Goal: Information Seeking & Learning: Learn about a topic

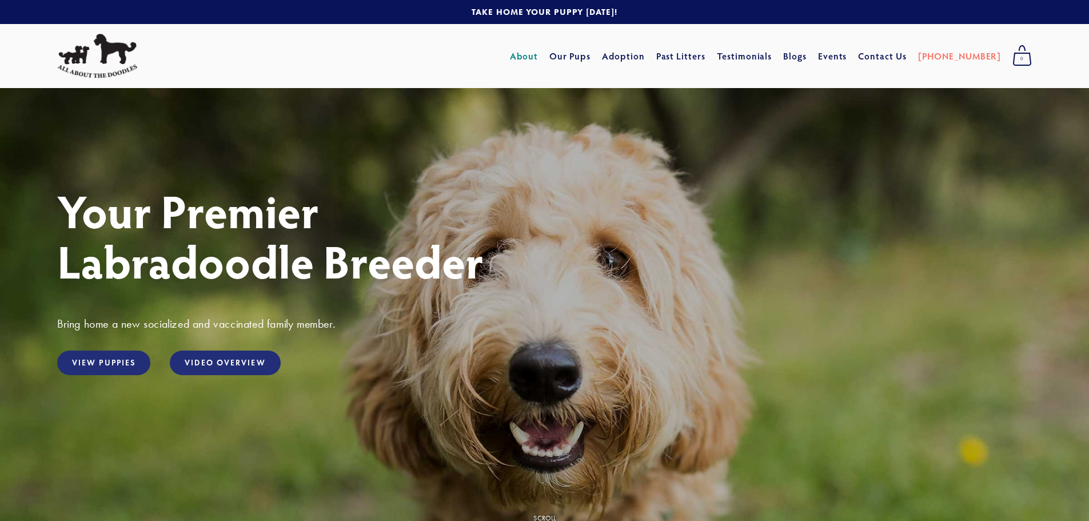
click at [538, 55] on link "About" at bounding box center [524, 56] width 28 height 21
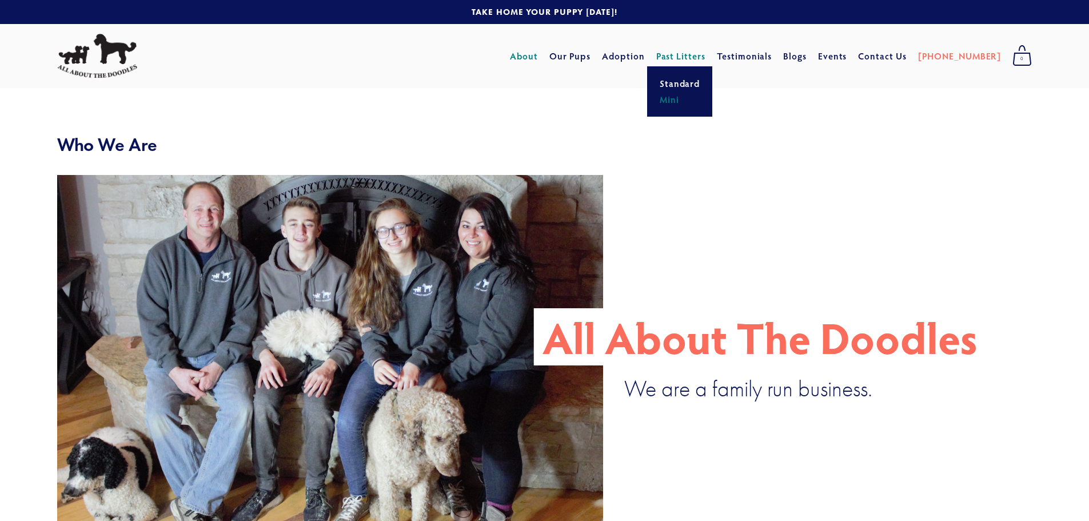
click at [701, 97] on link "Mini" at bounding box center [679, 99] width 47 height 16
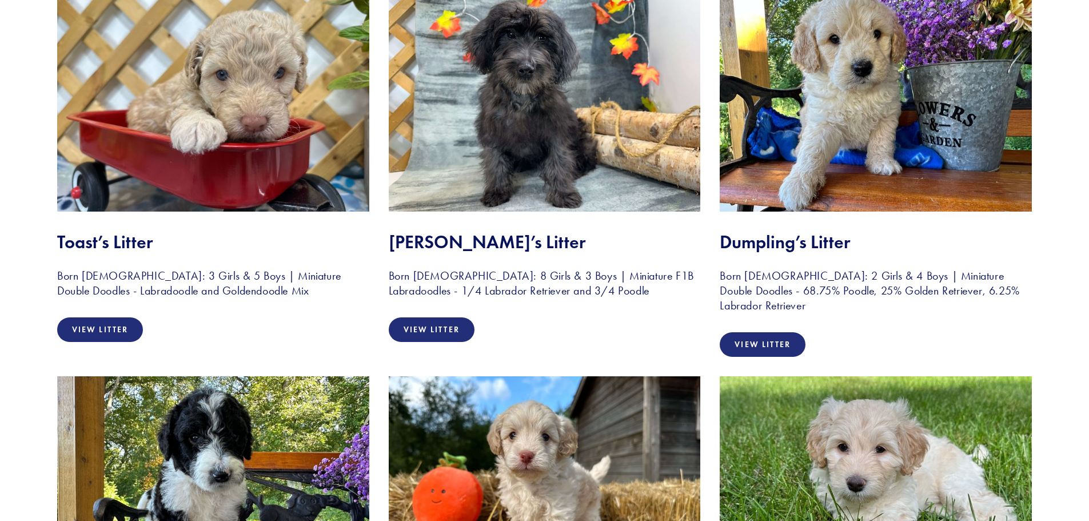
scroll to position [743, 0]
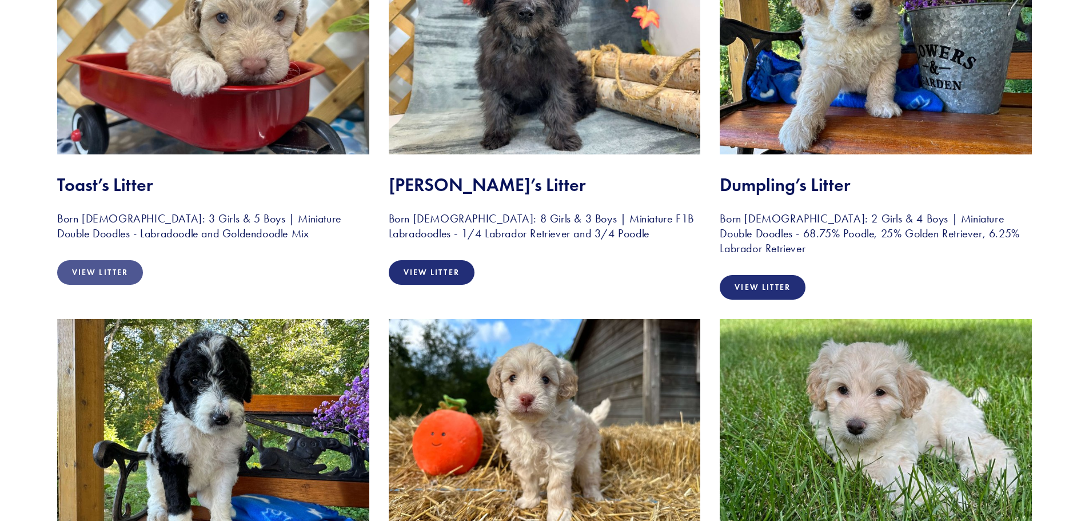
click at [105, 270] on link "View Litter" at bounding box center [100, 272] width 86 height 25
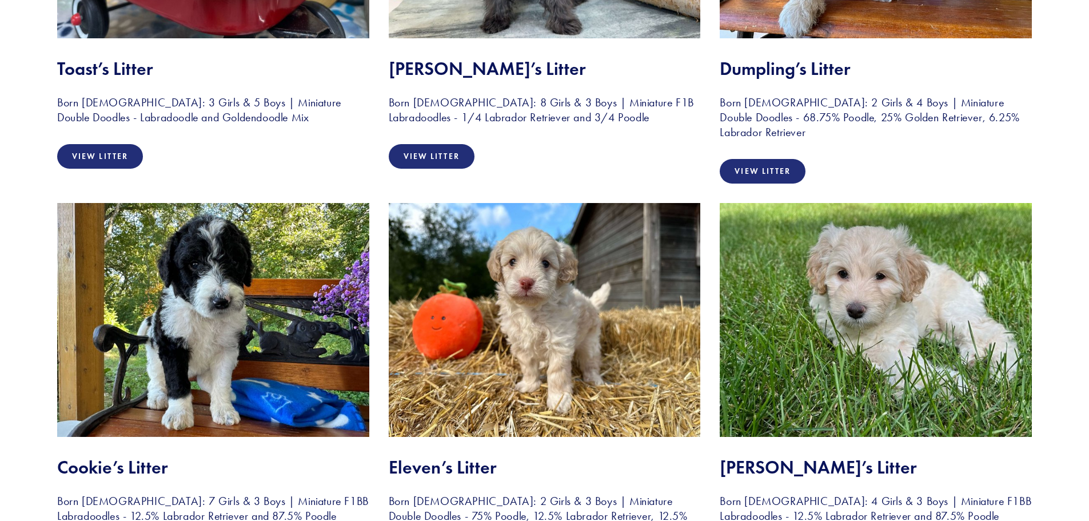
scroll to position [969, 0]
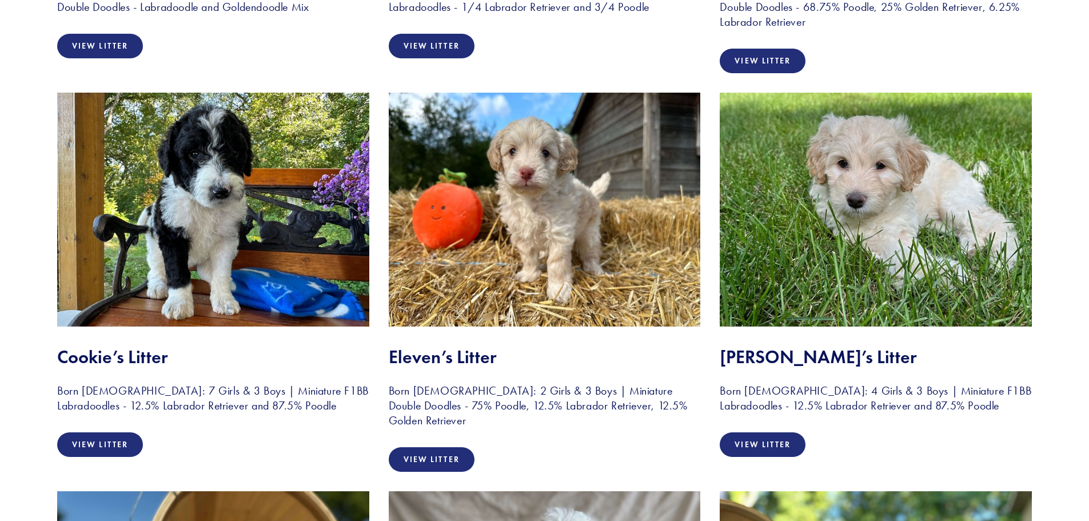
click at [859, 199] on img at bounding box center [876, 210] width 312 height 234
click at [771, 439] on link "View Litter" at bounding box center [763, 444] width 86 height 25
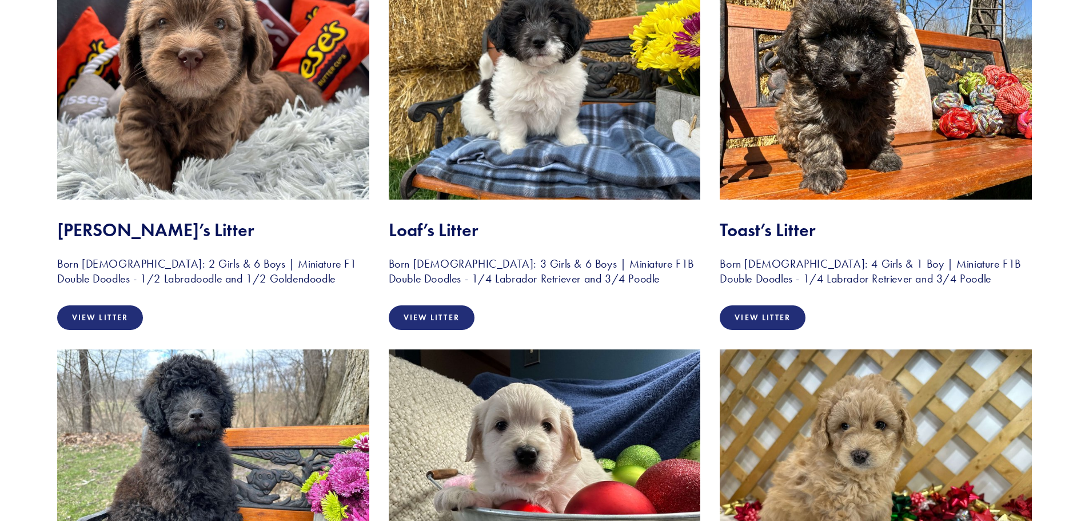
scroll to position [1879, 0]
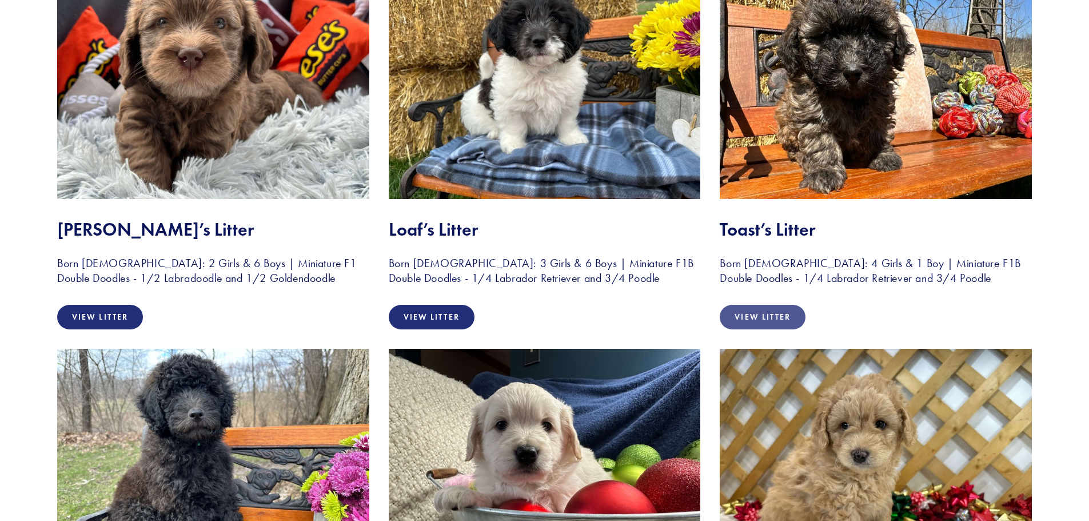
click at [772, 314] on link "View Litter" at bounding box center [763, 317] width 86 height 25
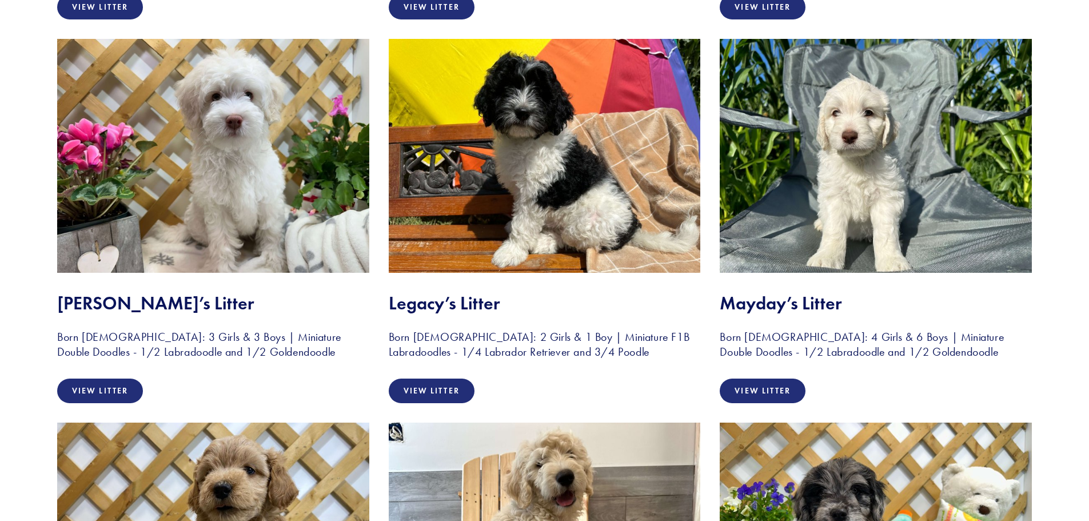
scroll to position [2629, 0]
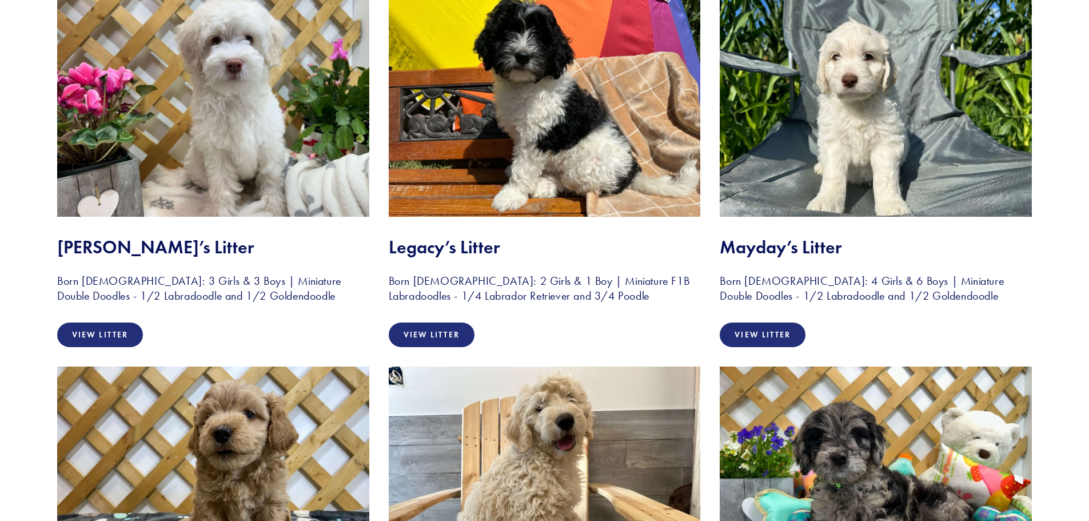
click at [538, 102] on img at bounding box center [545, 100] width 312 height 234
click at [450, 338] on link "View Litter" at bounding box center [432, 334] width 86 height 25
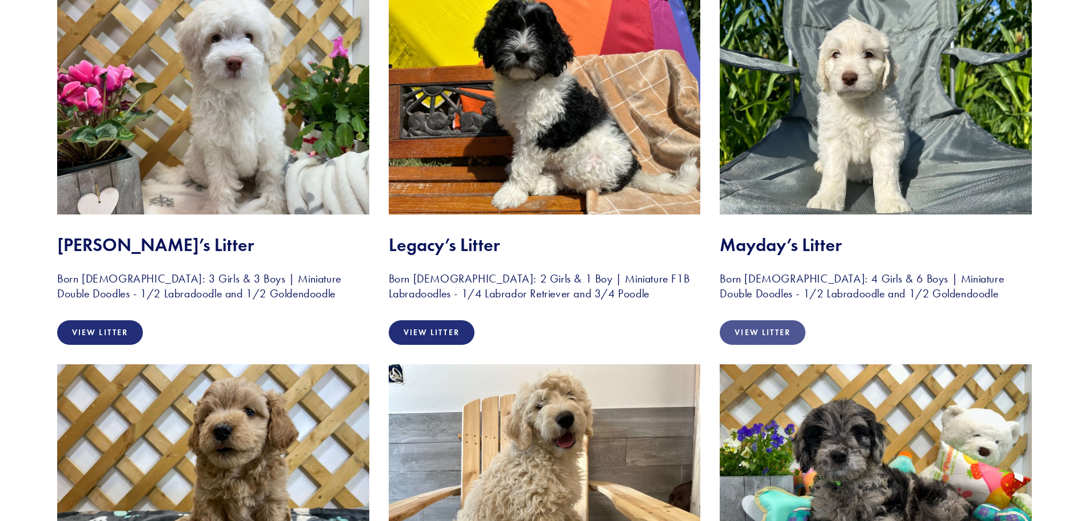
click at [771, 329] on link "View Litter" at bounding box center [763, 332] width 86 height 25
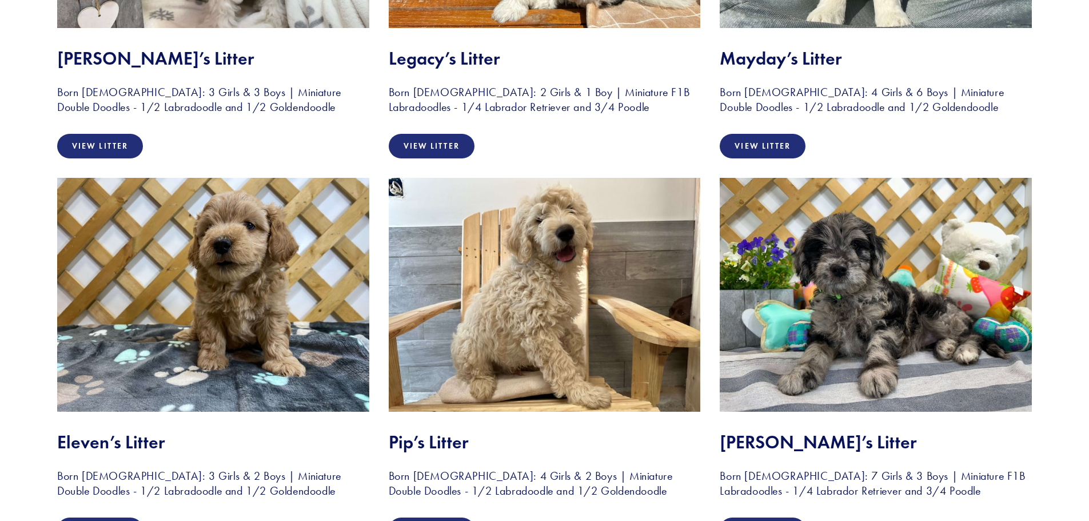
scroll to position [2919, 0]
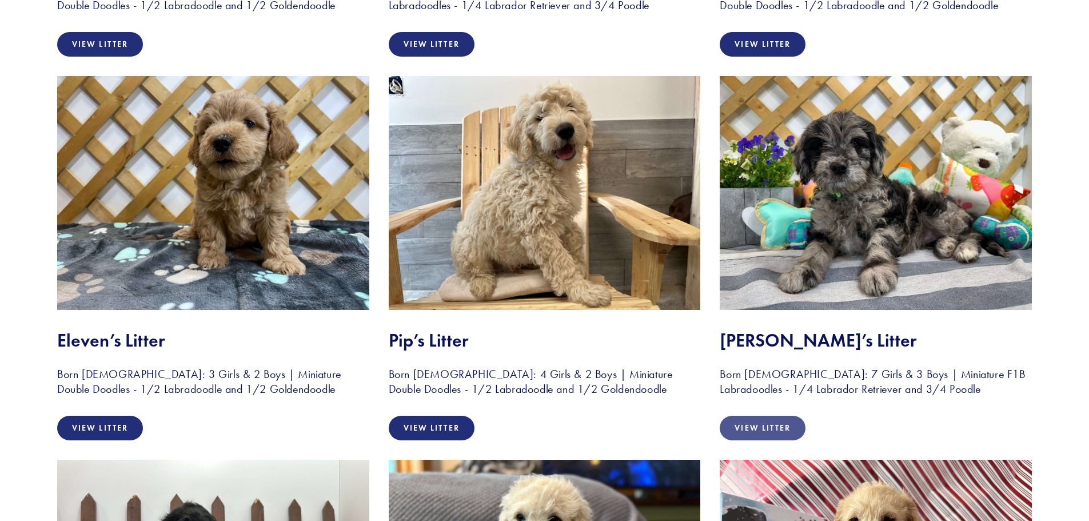
click at [750, 423] on link "View Litter" at bounding box center [763, 428] width 86 height 25
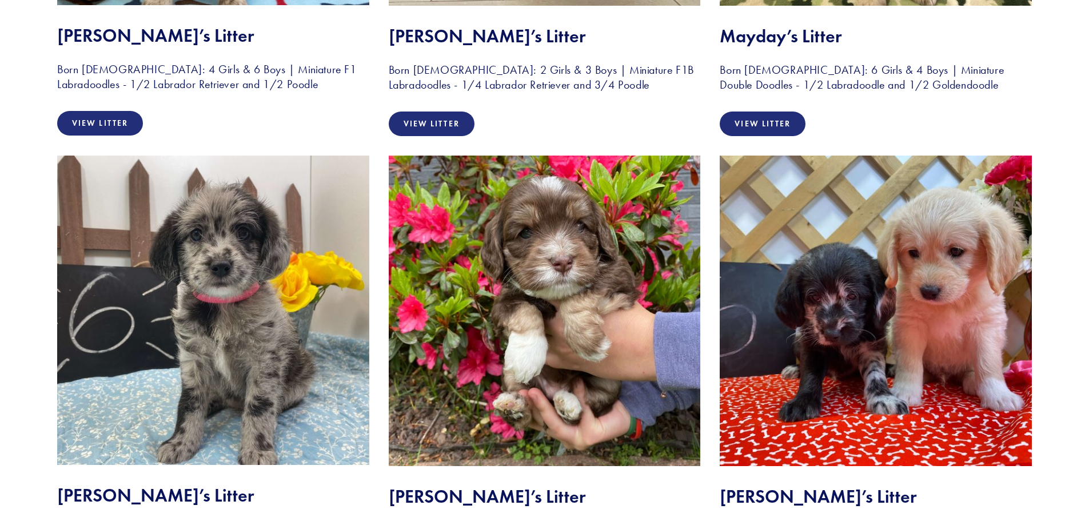
scroll to position [4862, 0]
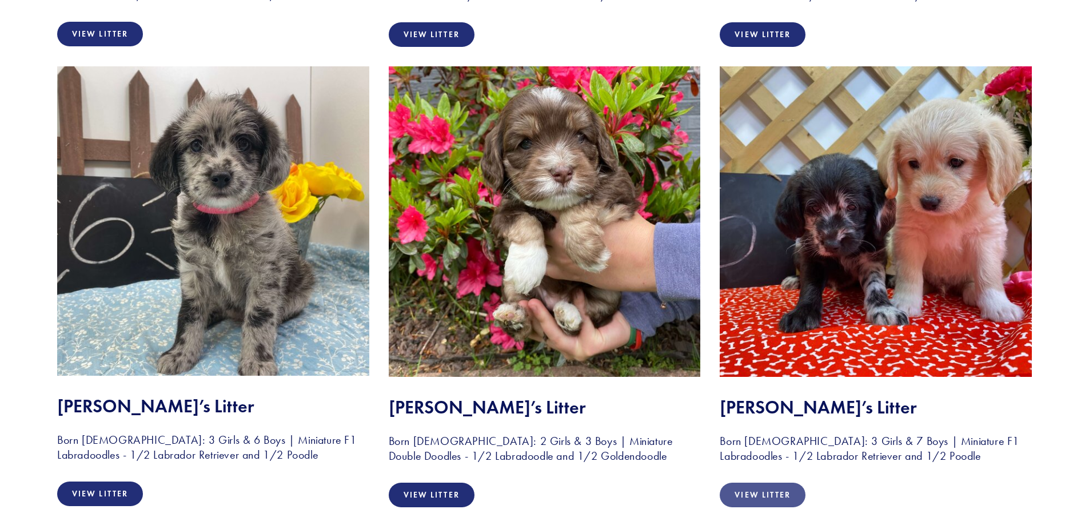
click at [775, 495] on link "View Litter" at bounding box center [763, 494] width 86 height 25
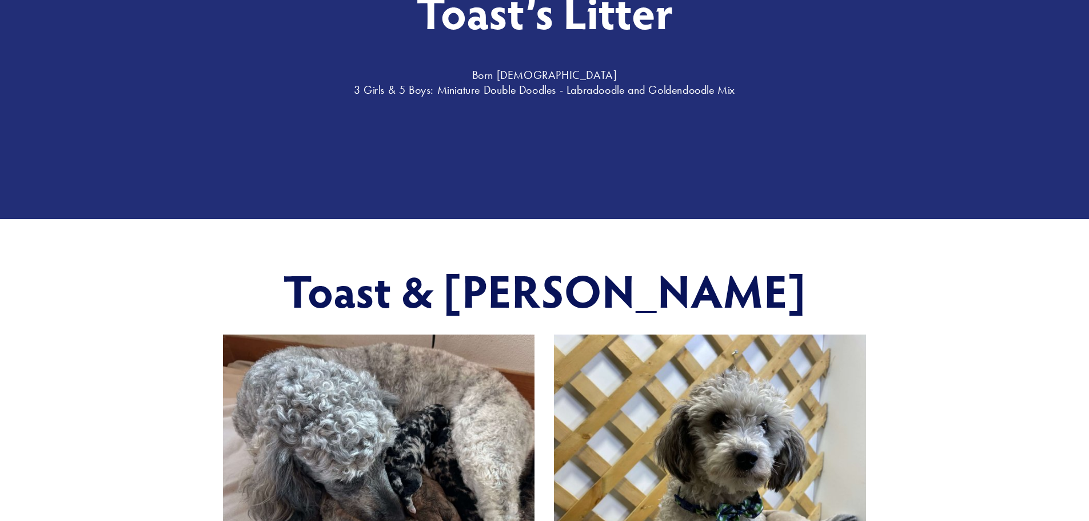
scroll to position [96, 0]
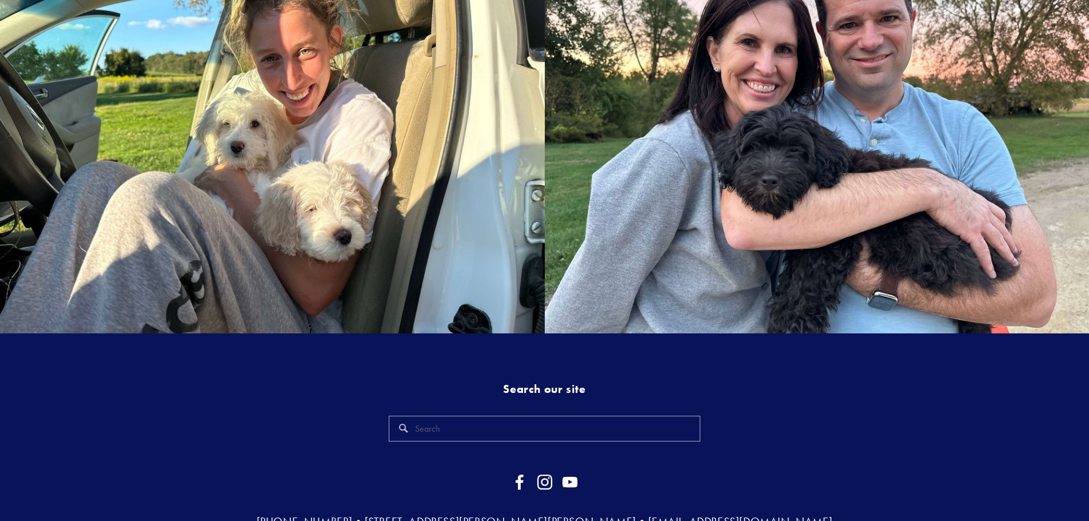
scroll to position [2238, 0]
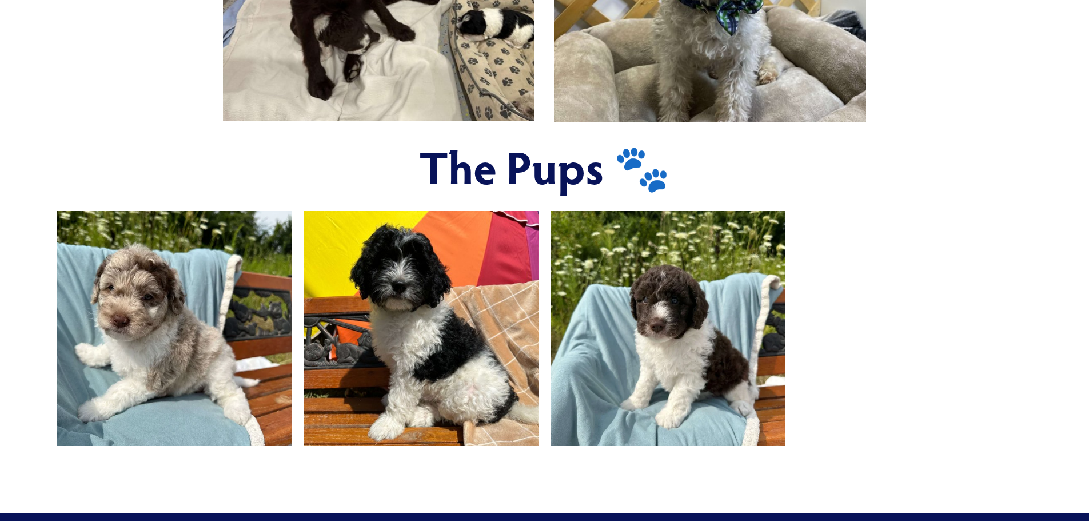
scroll to position [857, 0]
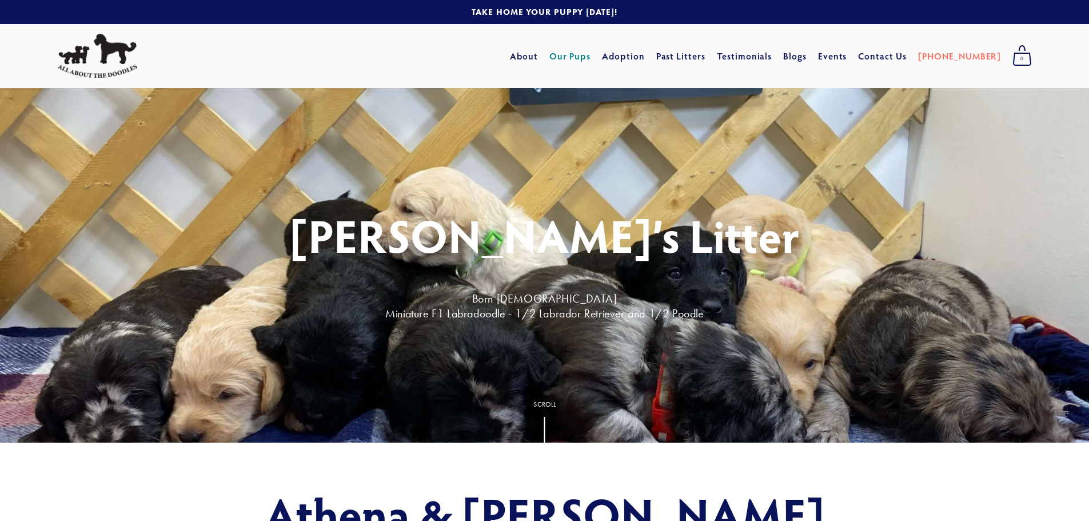
click at [588, 51] on link "Our Pups" at bounding box center [570, 56] width 42 height 21
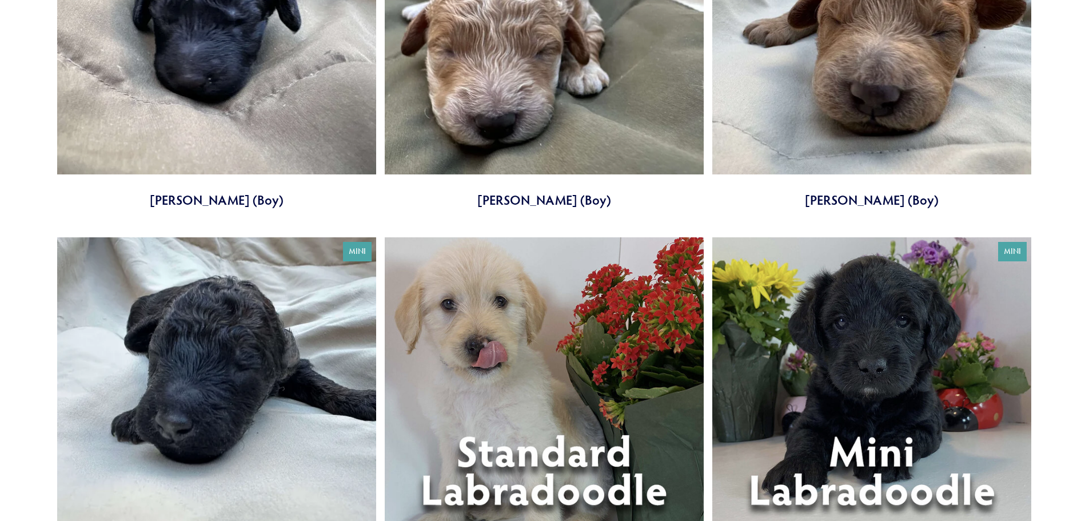
scroll to position [3772, 0]
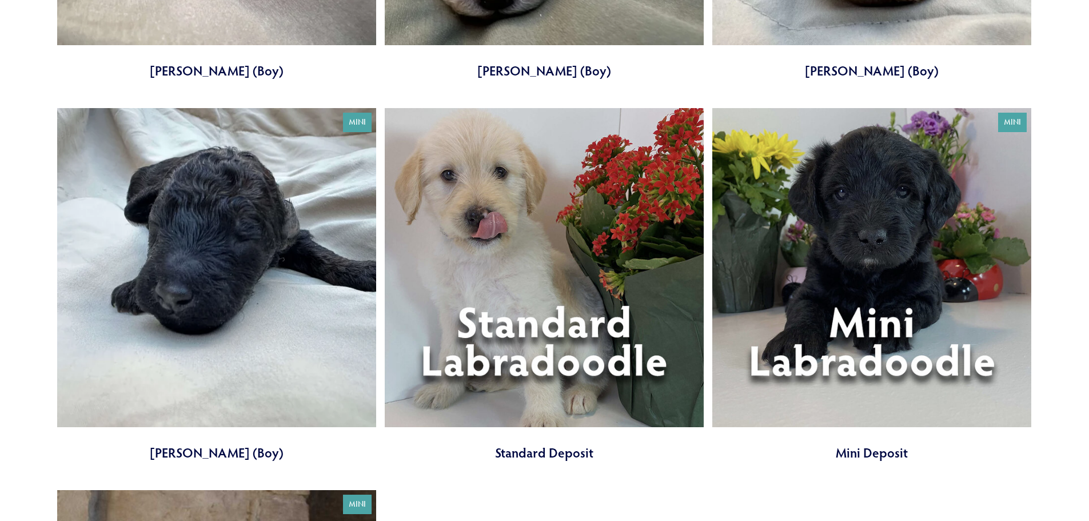
click at [519, 318] on link at bounding box center [544, 284] width 319 height 353
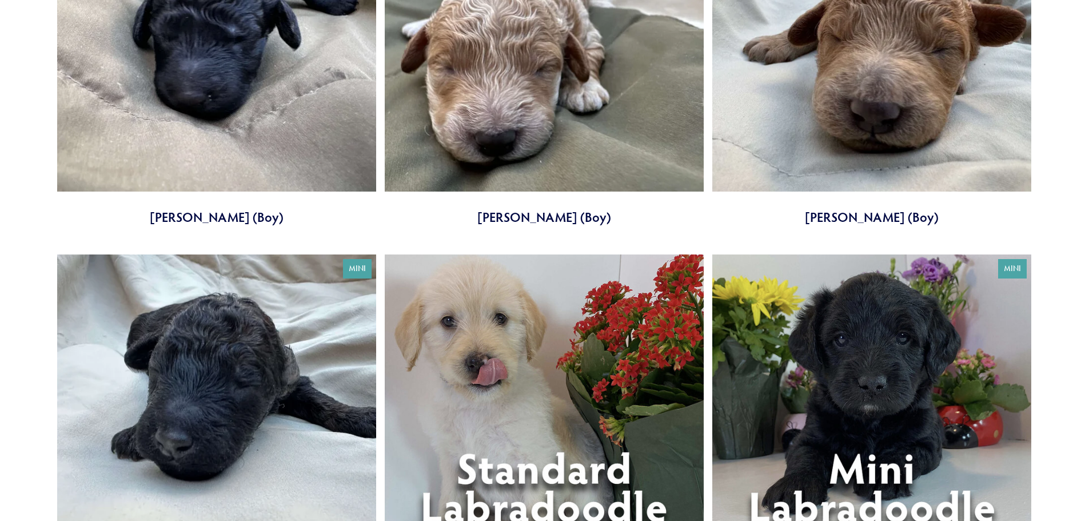
scroll to position [3487, 0]
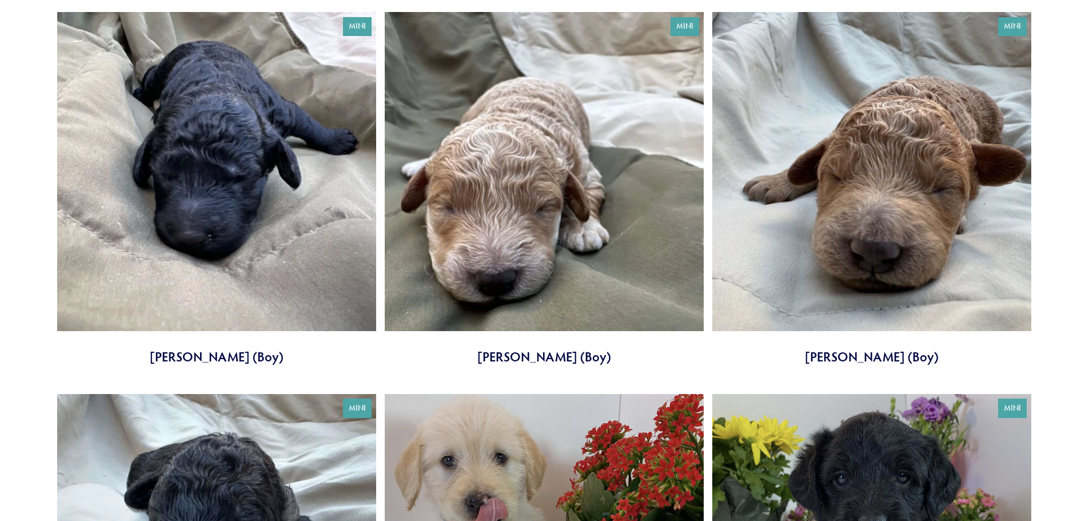
drag, startPoint x: 212, startPoint y: 211, endPoint x: 214, endPoint y: 219, distance: 8.3
click at [212, 212] on link at bounding box center [216, 188] width 319 height 353
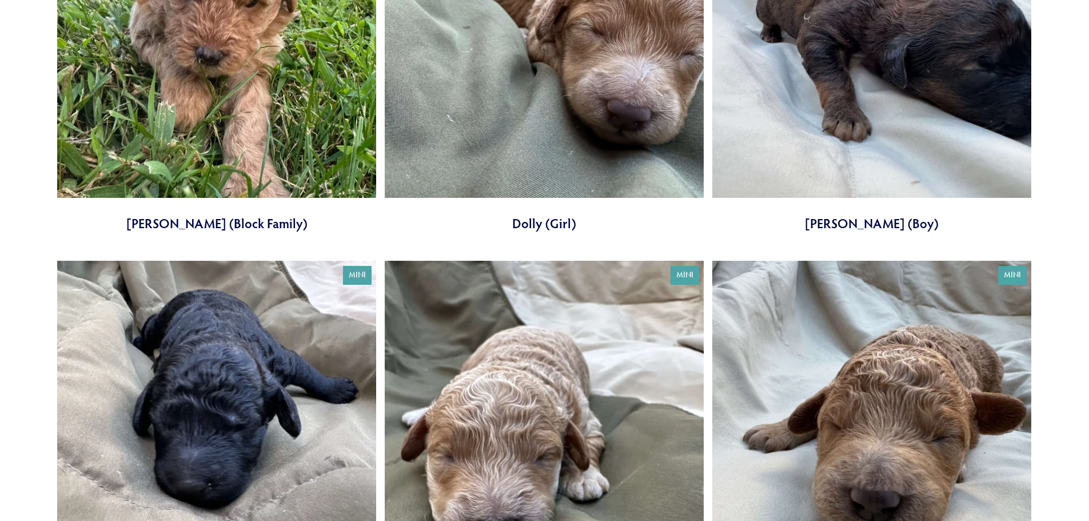
scroll to position [3087, 0]
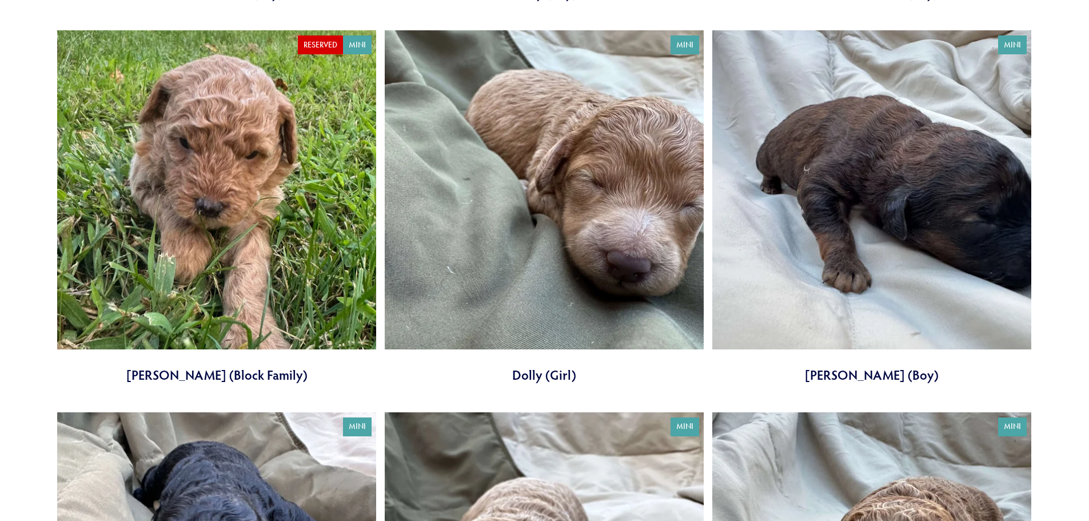
click at [877, 183] on link at bounding box center [871, 206] width 319 height 353
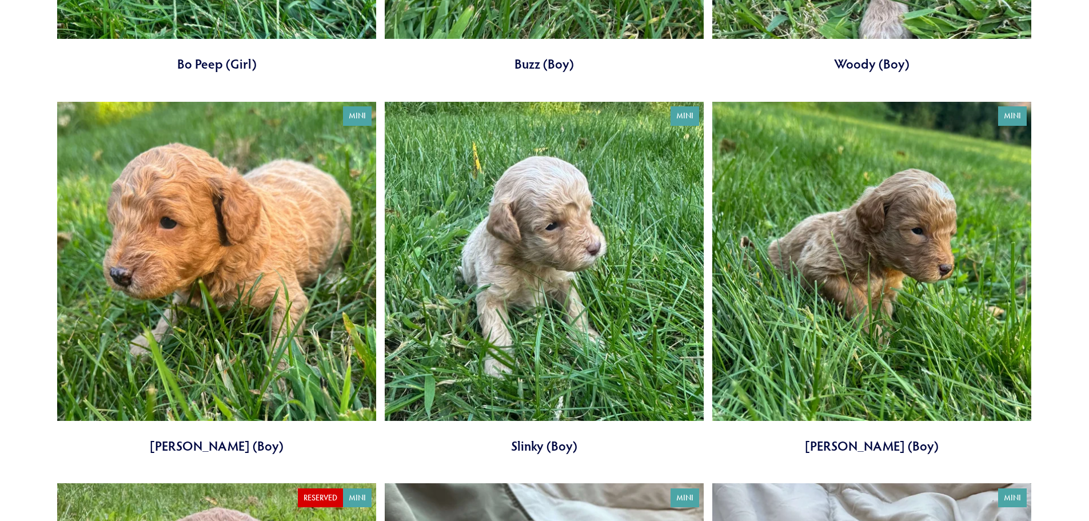
scroll to position [2629, 0]
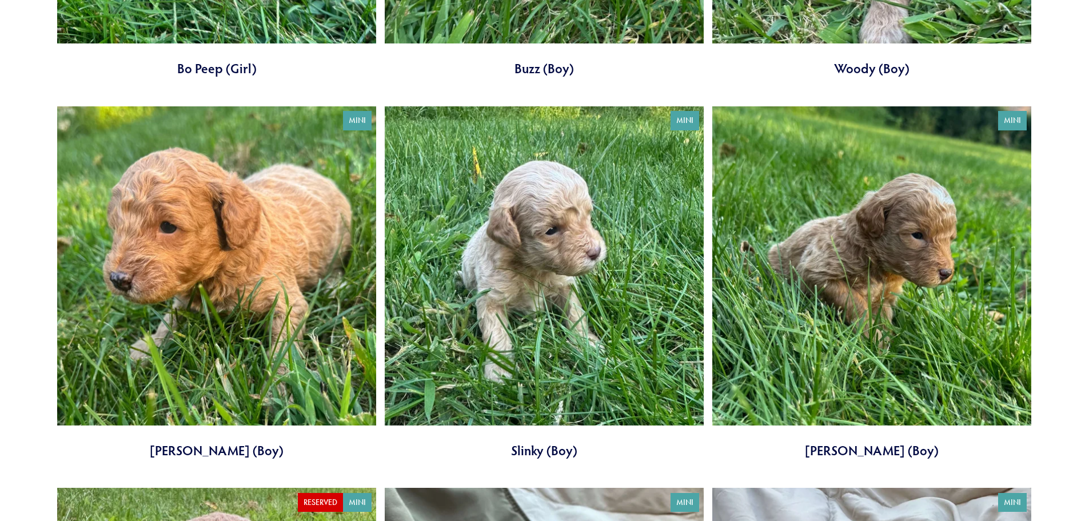
click at [128, 235] on link at bounding box center [216, 282] width 319 height 353
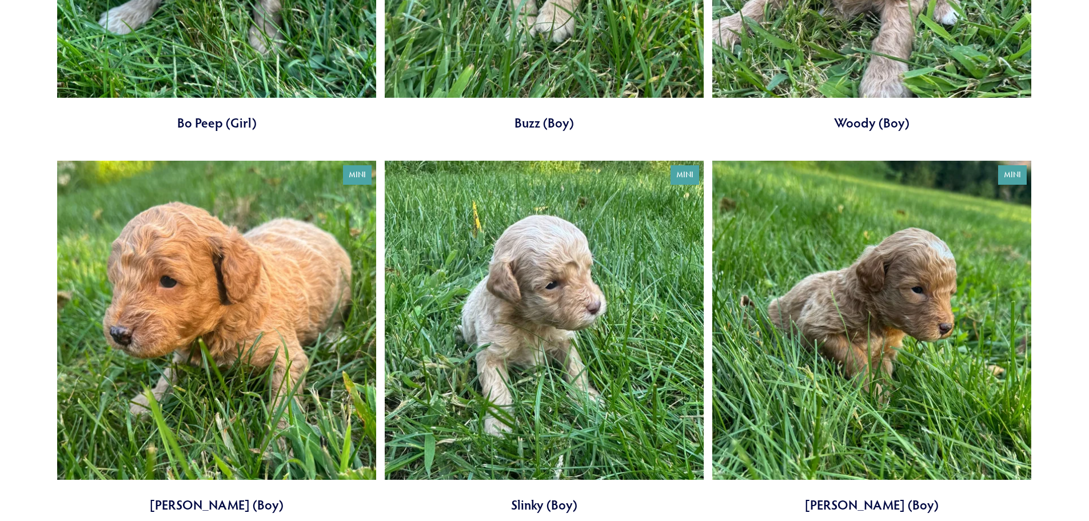
scroll to position [2458, 0]
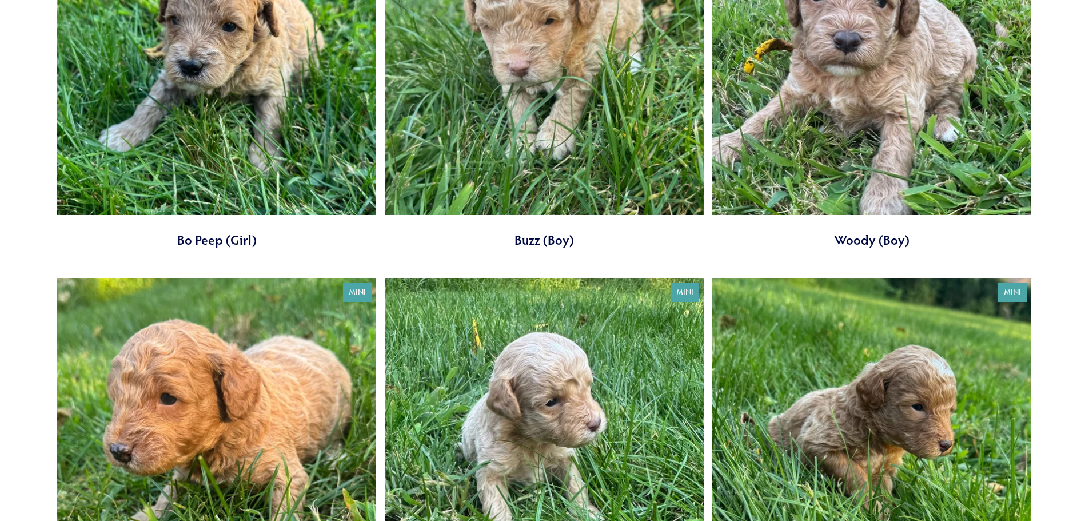
click at [549, 427] on link at bounding box center [544, 454] width 319 height 353
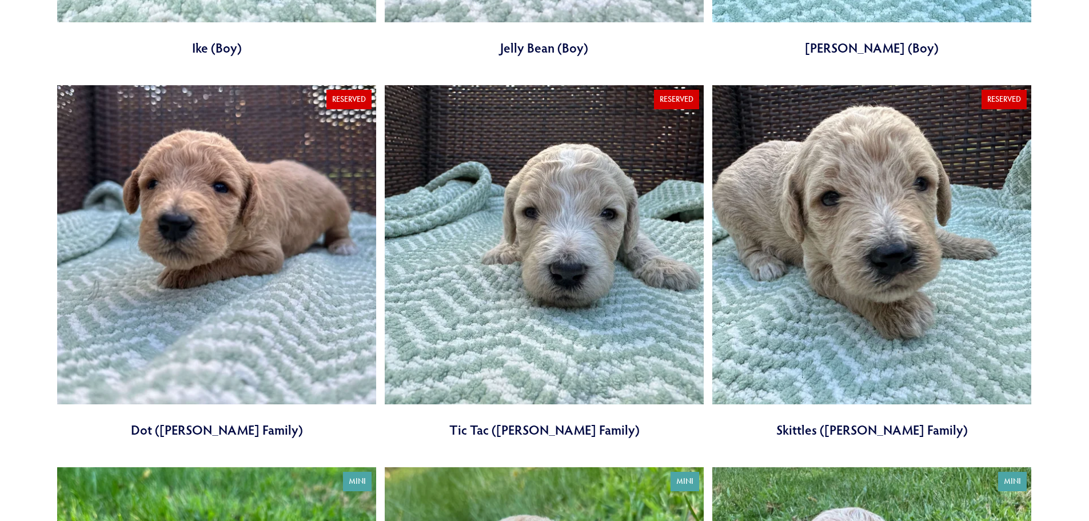
scroll to position [1886, 0]
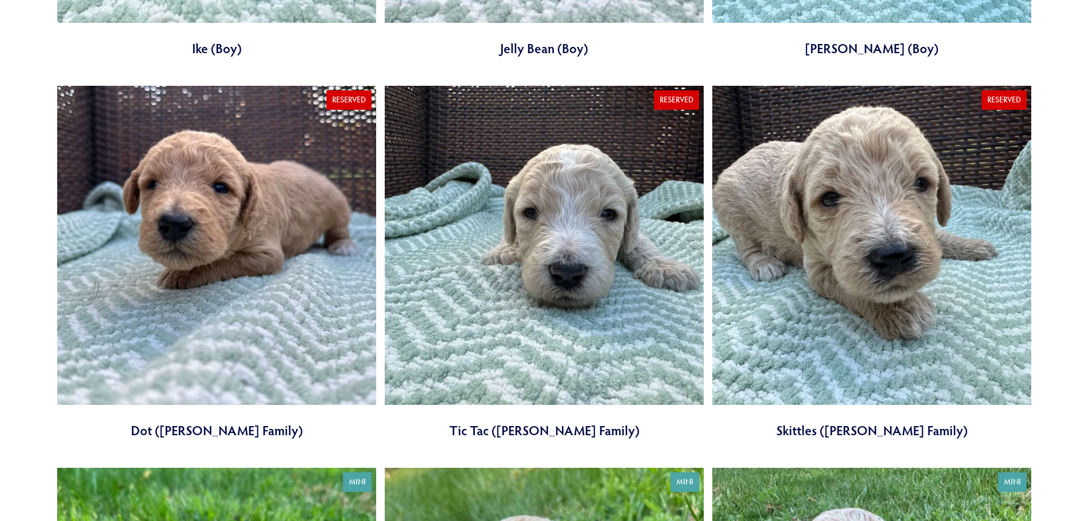
click at [189, 209] on link at bounding box center [216, 262] width 319 height 353
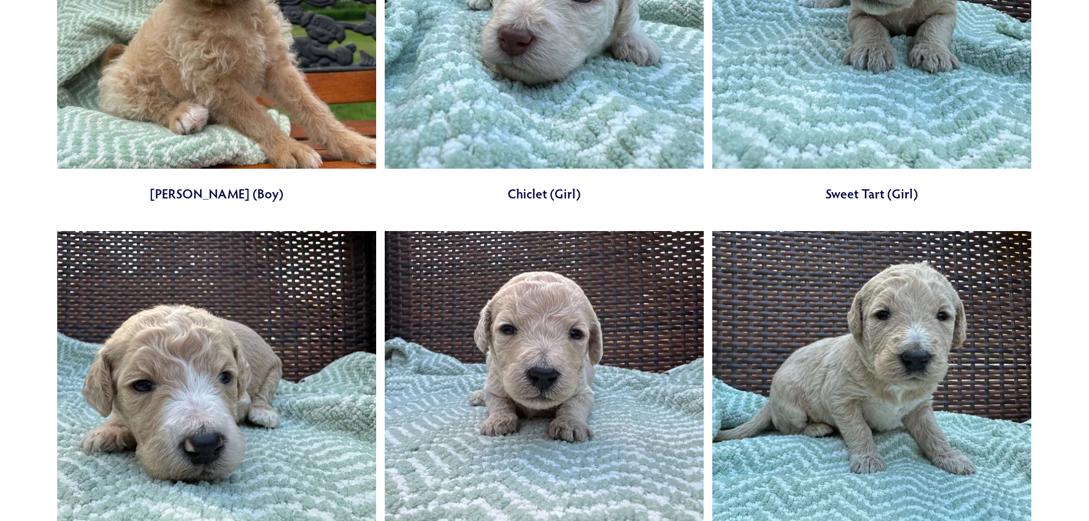
scroll to position [1200, 0]
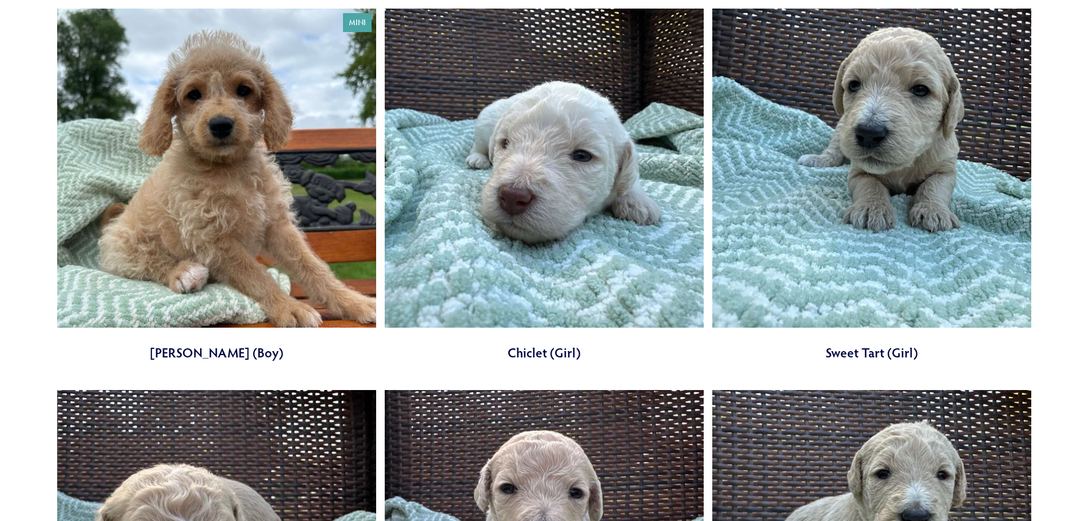
click at [924, 160] on link at bounding box center [871, 185] width 319 height 353
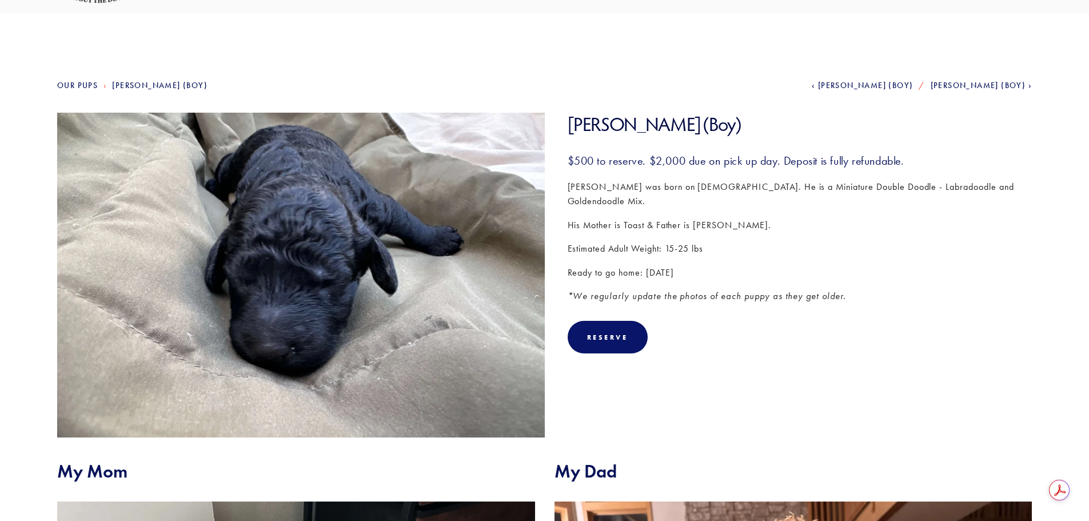
scroll to position [74, 0]
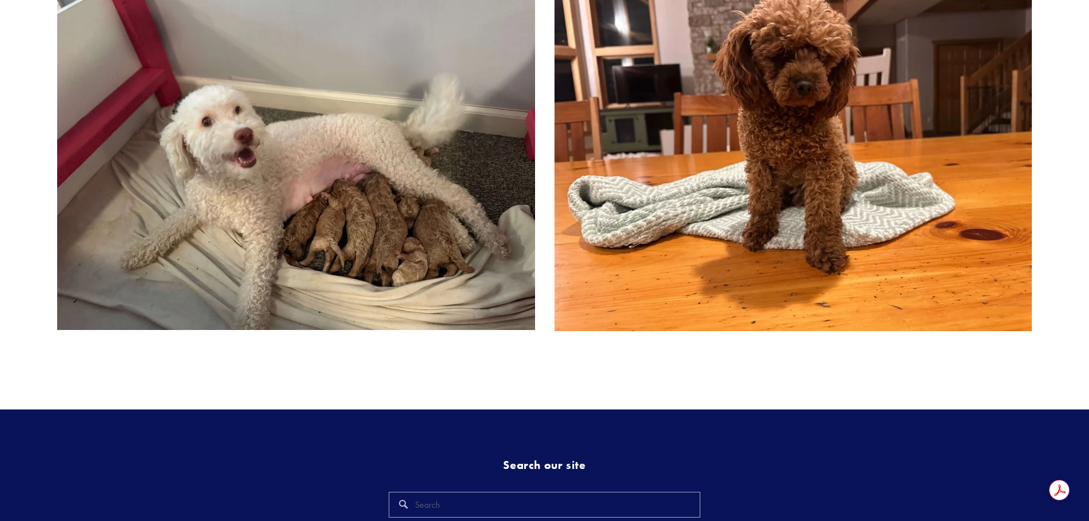
scroll to position [572, 0]
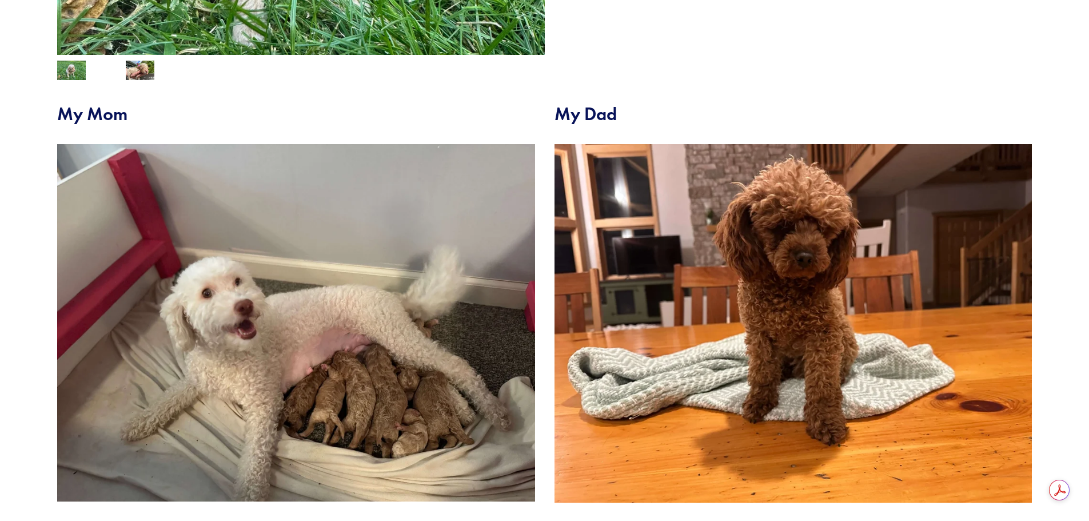
scroll to position [57, 0]
